Goal: Task Accomplishment & Management: Complete application form

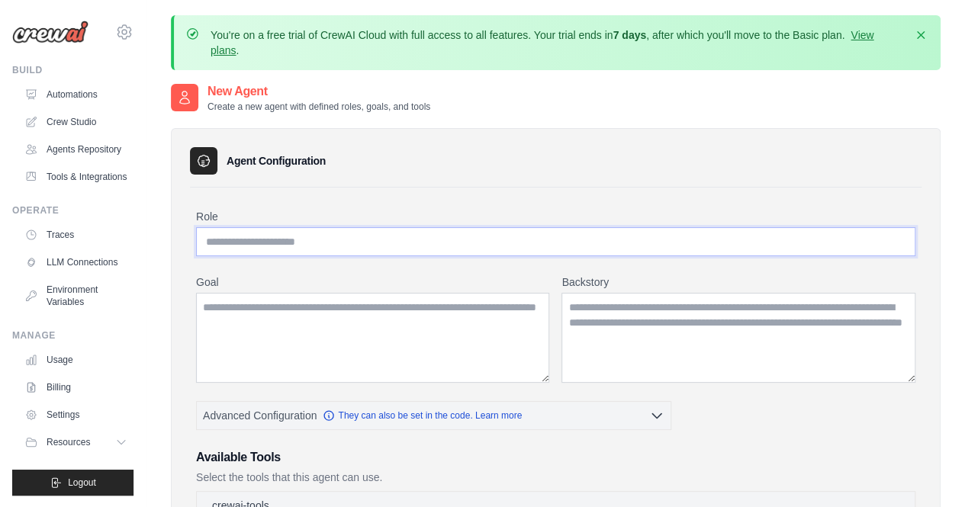
click at [474, 231] on input "Role" at bounding box center [555, 241] width 719 height 29
type input "*********"
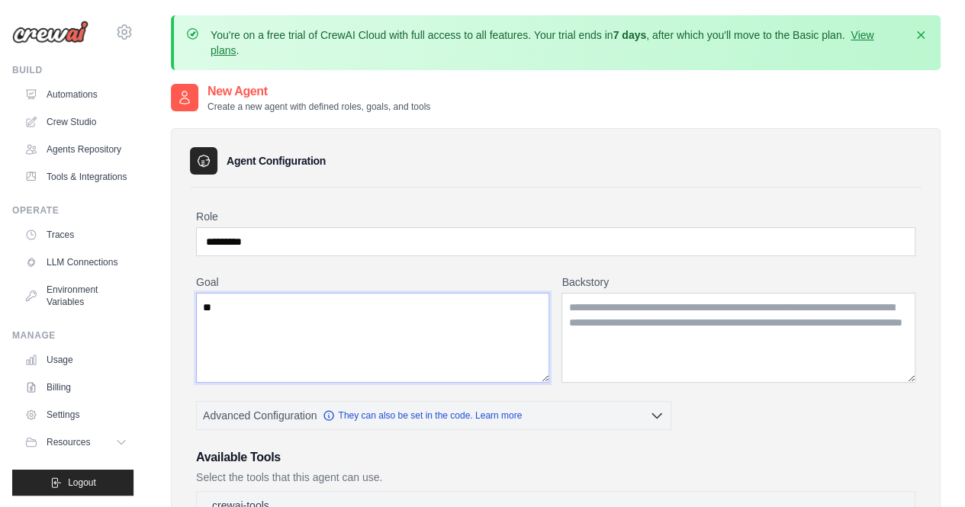
type textarea "*"
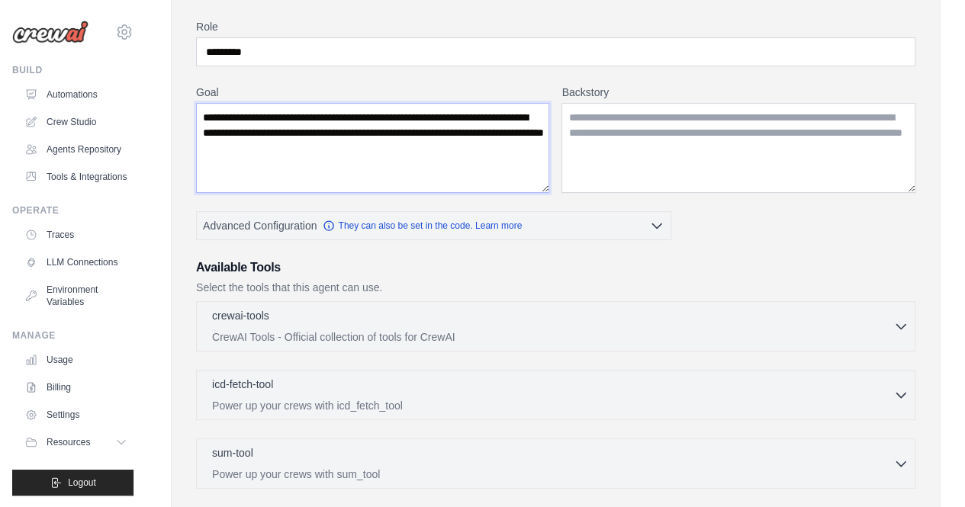
scroll to position [192, 0]
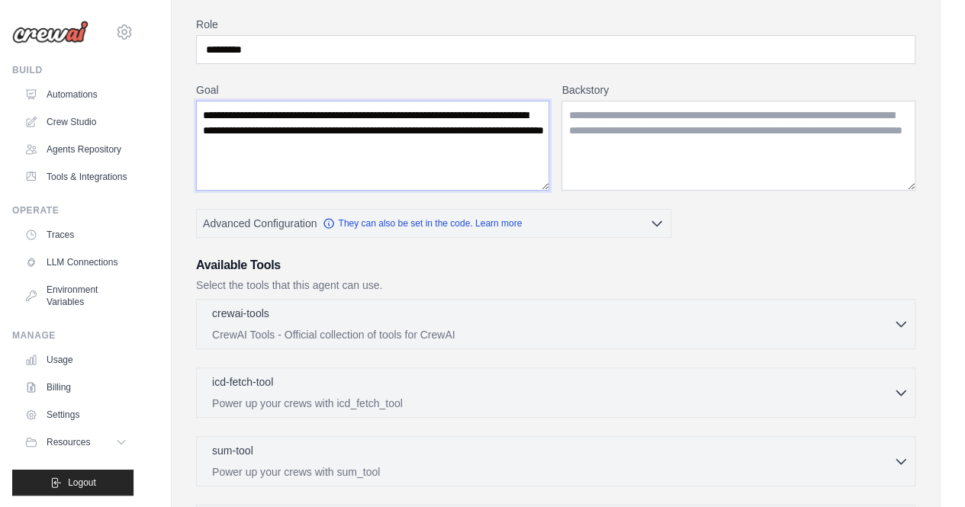
type textarea "**********"
click at [676, 137] on textarea "Backstory" at bounding box center [738, 146] width 354 height 90
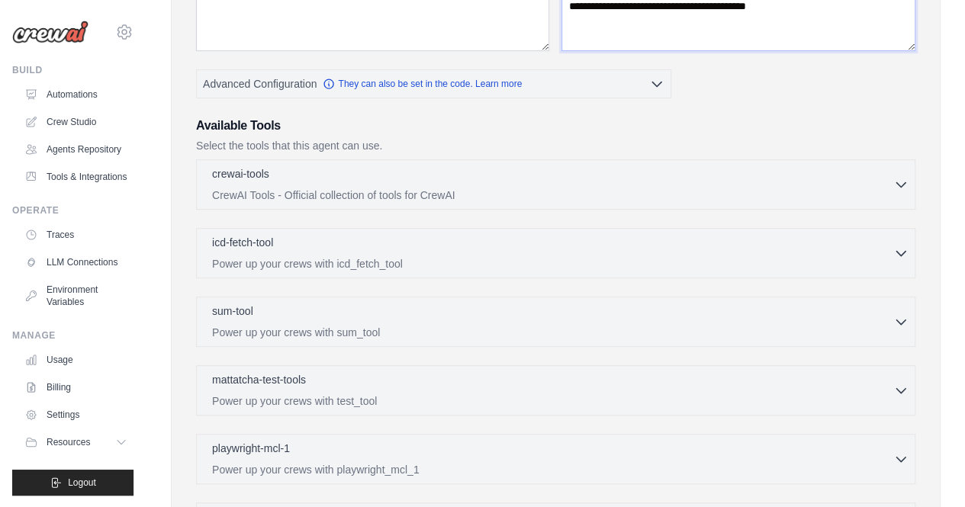
scroll to position [332, 0]
type textarea "**********"
click at [552, 181] on div "crewai-tools 0 selected CrewAI Tools - Official collection of tools for CrewAI" at bounding box center [552, 183] width 681 height 37
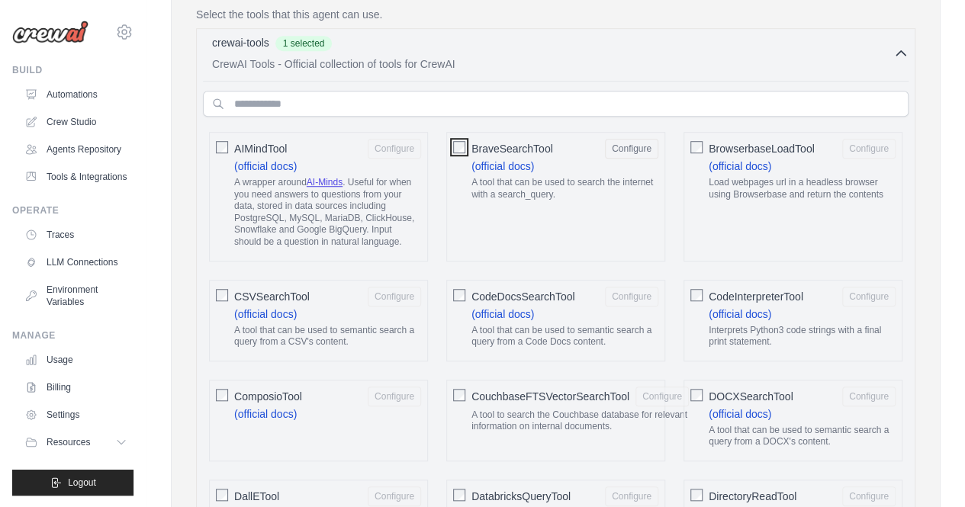
scroll to position [464, 0]
click at [370, 354] on div "CSVSearchTool Configure (official docs) A tool that can be used to semantic sea…" at bounding box center [318, 320] width 219 height 82
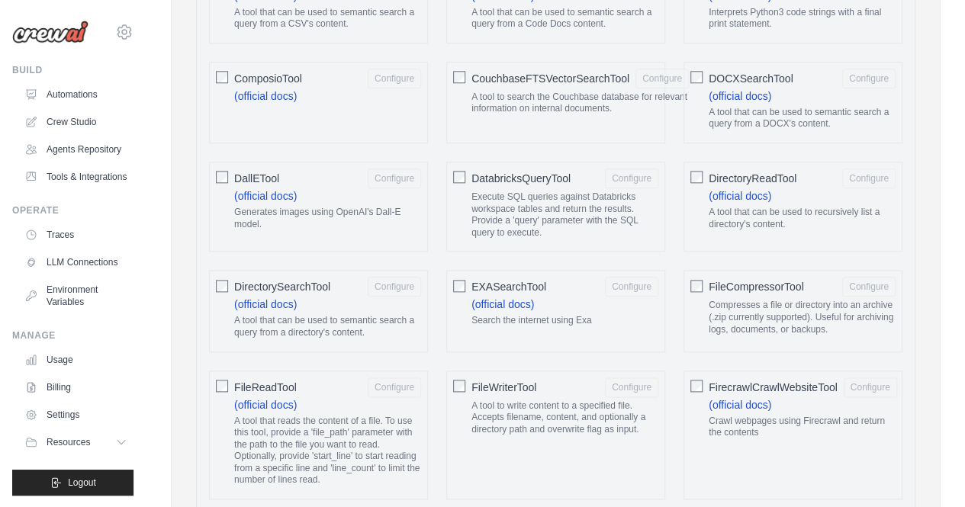
scroll to position [782, 0]
click at [465, 274] on div "EXASearchTool Configure (official docs) Search the internet using Exa" at bounding box center [555, 309] width 219 height 82
click at [702, 278] on div "FileCompressorTool Configure Compresses a file or directory into an archive (.z…" at bounding box center [792, 309] width 219 height 82
click at [693, 376] on div at bounding box center [696, 383] width 12 height 15
click at [467, 381] on div "FileWriterTool Configure A tool to write content to a specified file. Accepts f…" at bounding box center [555, 434] width 219 height 130
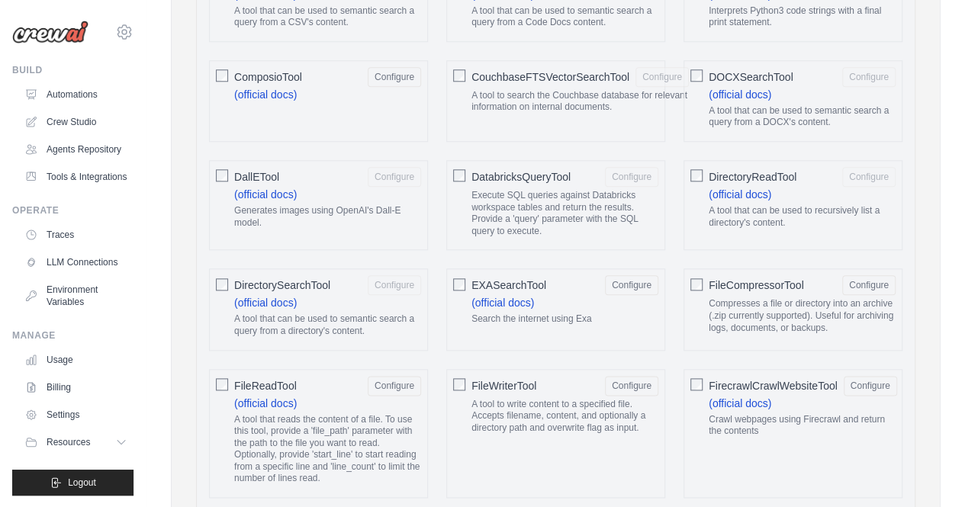
click at [235, 279] on span "DirectorySearchTool" at bounding box center [282, 285] width 96 height 15
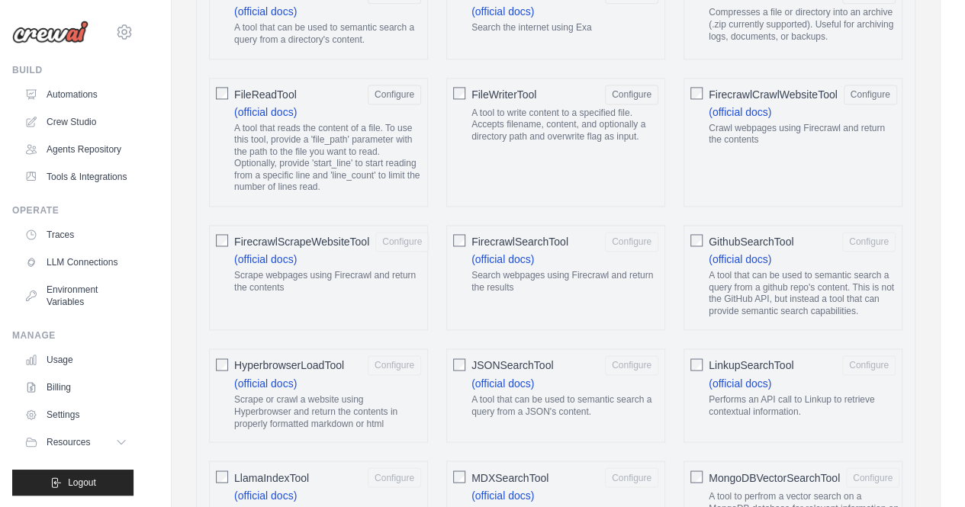
scroll to position [1074, 0]
click at [451, 230] on div "FirecrawlSearchTool Configure (official docs) Search webpages using Firecrawl a…" at bounding box center [555, 276] width 219 height 105
click at [465, 233] on div "FirecrawlSearchTool Configure (official docs) Search webpages using Firecrawl a…" at bounding box center [555, 276] width 219 height 105
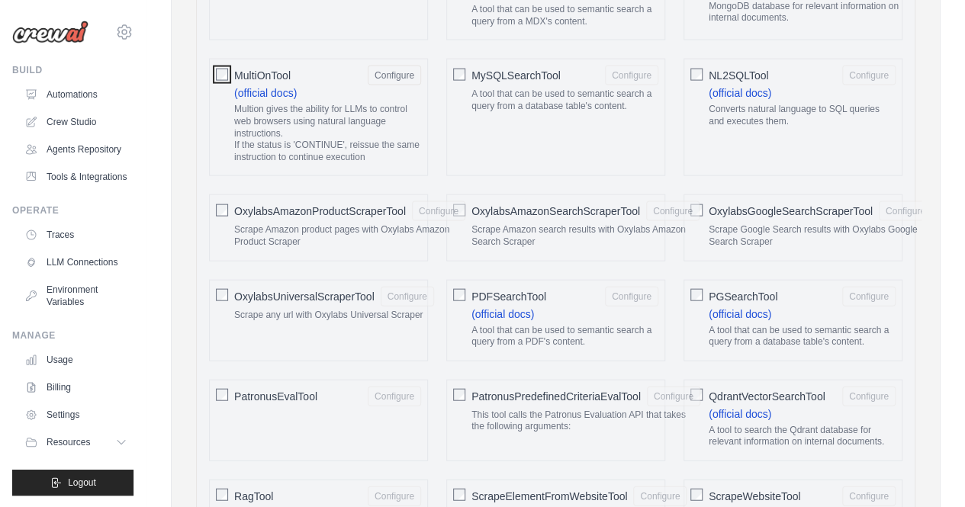
scroll to position [1579, 0]
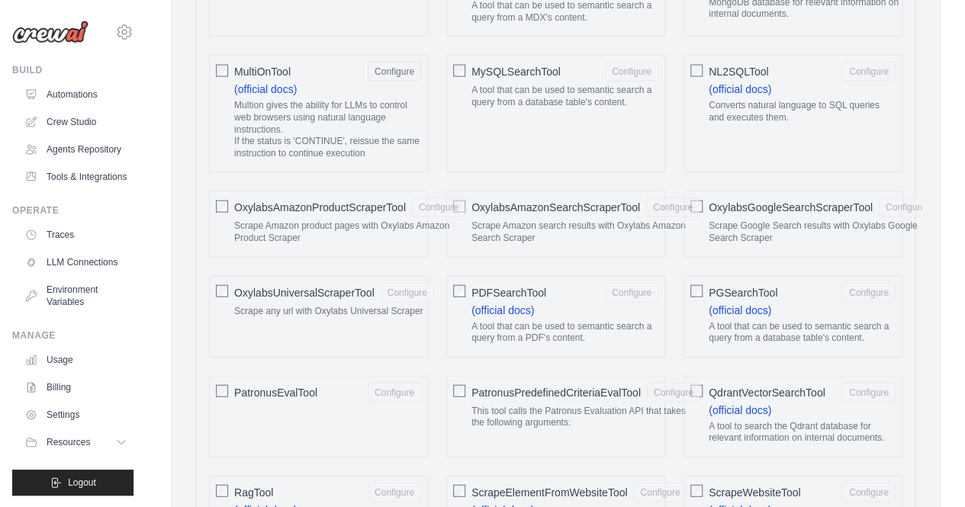
drag, startPoint x: 687, startPoint y: 275, endPoint x: 702, endPoint y: 275, distance: 14.5
click at [702, 276] on div "PGSearchTool Configure (official docs) A tool that can be used to semantic sear…" at bounding box center [792, 317] width 219 height 82
click at [228, 276] on div "OxylabsUniversalScraperTool Configure Scrape any url with Oxylabs Universal Scr…" at bounding box center [318, 317] width 219 height 82
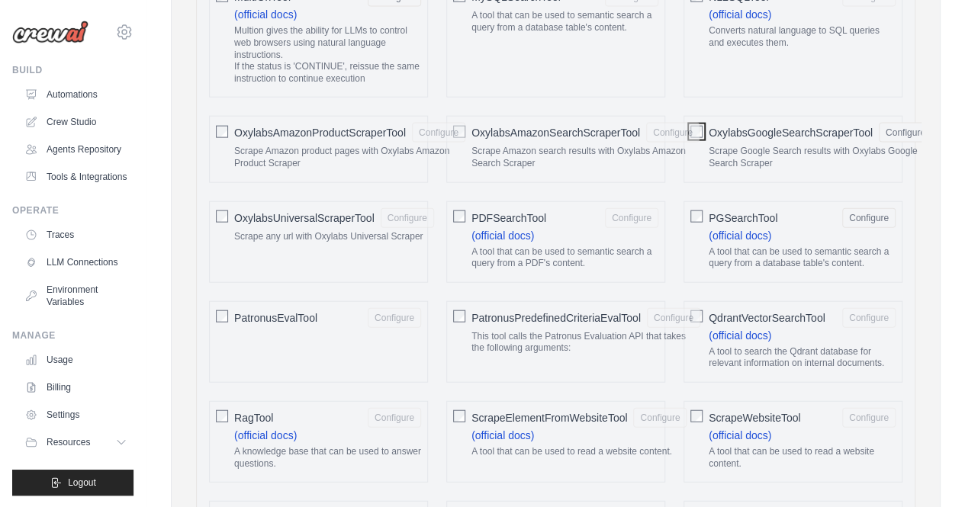
scroll to position [1778, 0]
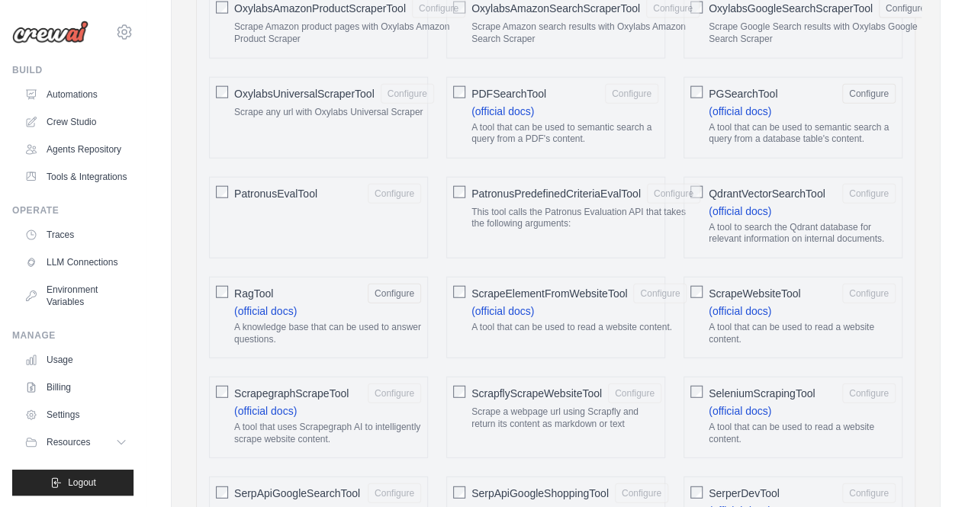
click at [451, 277] on div "ScrapeElementFromWebsiteTool Configure (official docs) A tool that can be used …" at bounding box center [555, 318] width 219 height 82
click at [687, 278] on div "ScrapeWebsiteTool Configure (official docs) A tool that can be used to read a w…" at bounding box center [792, 318] width 219 height 82
click at [702, 278] on div "ScrapeWebsiteTool Configure (official docs) A tool that can be used to read a w…" at bounding box center [792, 318] width 219 height 82
click at [230, 377] on div "ScrapegraphScrapeTool Configure (official docs) A tool that uses Scrapegraph AI…" at bounding box center [318, 418] width 219 height 82
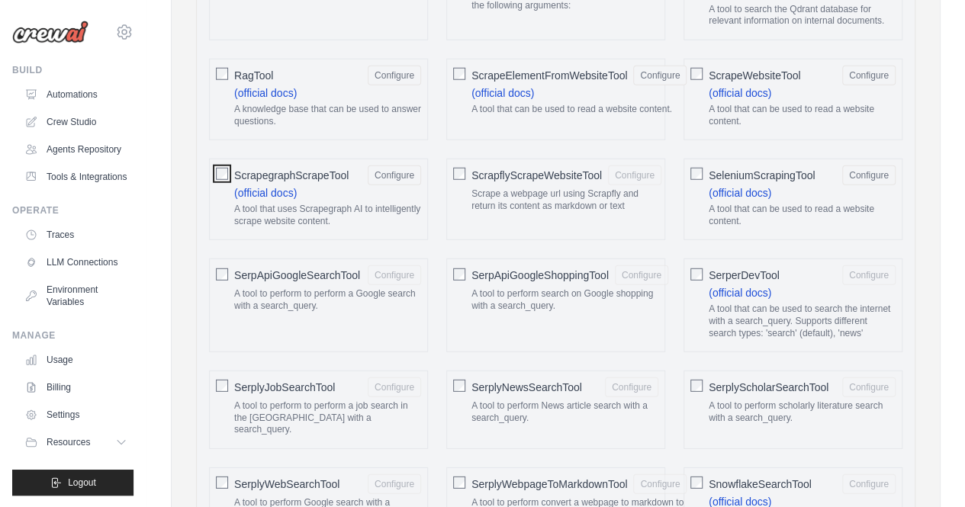
scroll to position [1998, 0]
click at [228, 257] on div "SerpApiGoogleSearchTool Configure A tool to perform to perform a Google search …" at bounding box center [318, 304] width 219 height 94
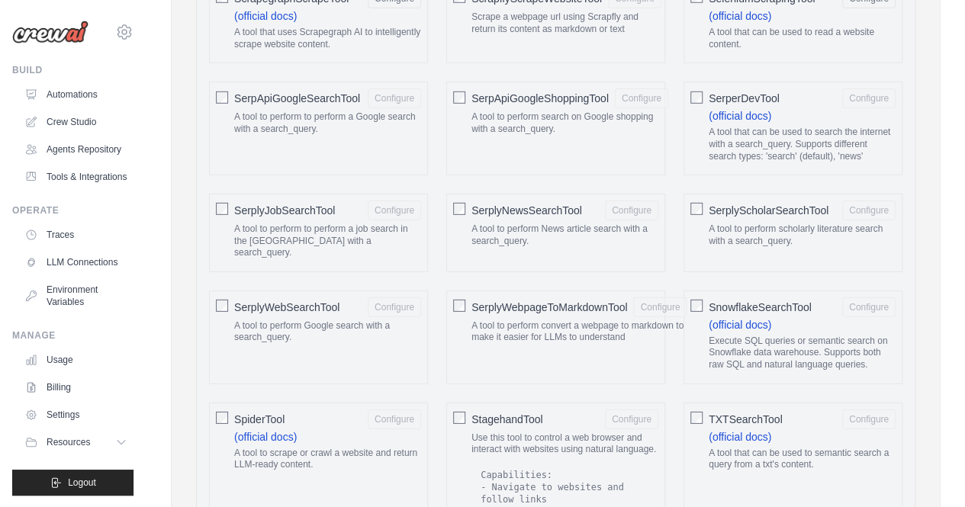
scroll to position [2174, 0]
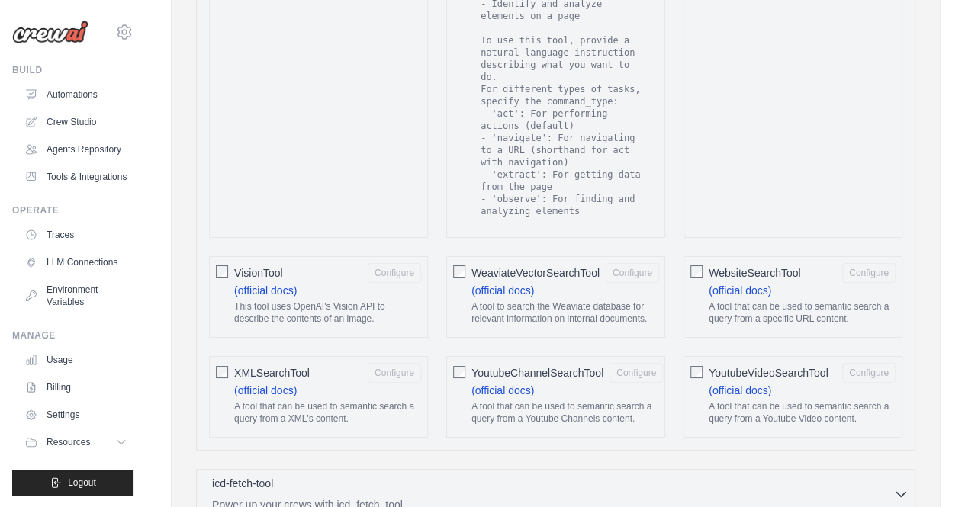
scroll to position [2767, 0]
click at [448, 255] on div "WeaviateVectorSearchTool Configure (official docs) A tool to search the Weaviat…" at bounding box center [555, 296] width 219 height 82
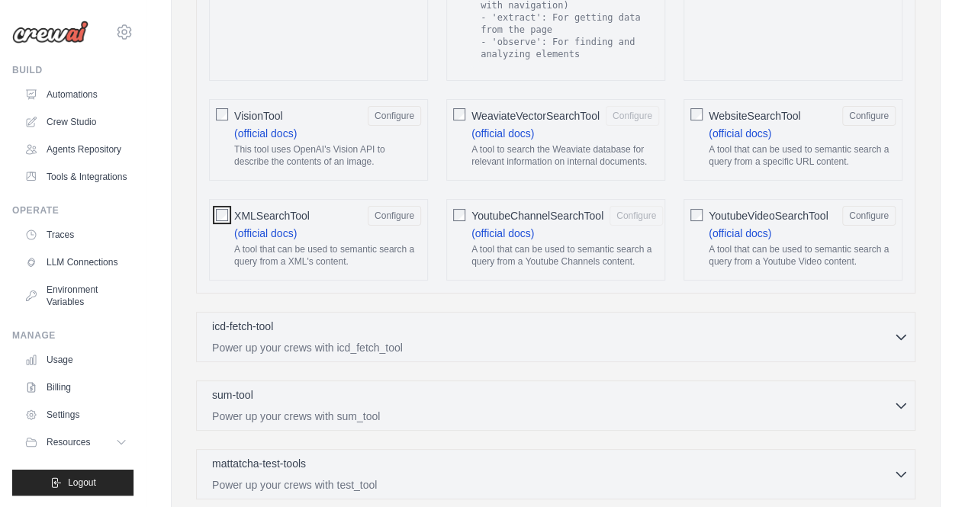
scroll to position [2925, 0]
